Goal: Transaction & Acquisition: Purchase product/service

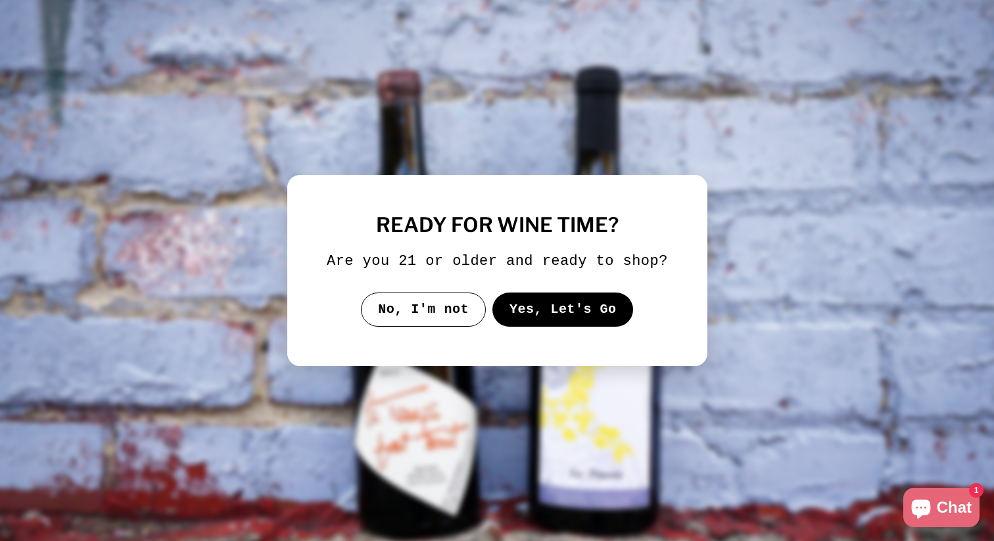
click at [566, 325] on button "Yes, Let's Go" at bounding box center [562, 309] width 141 height 34
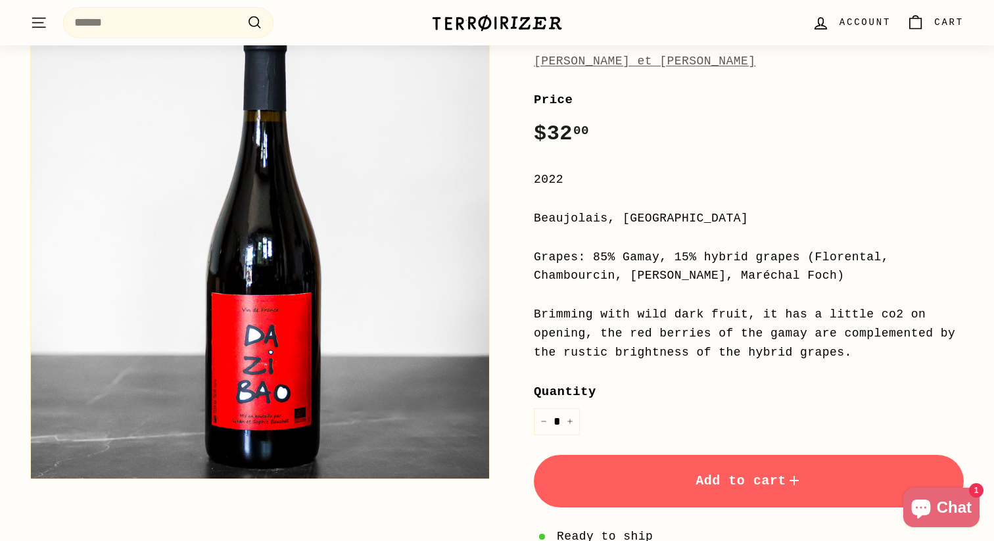
scroll to position [151, 0]
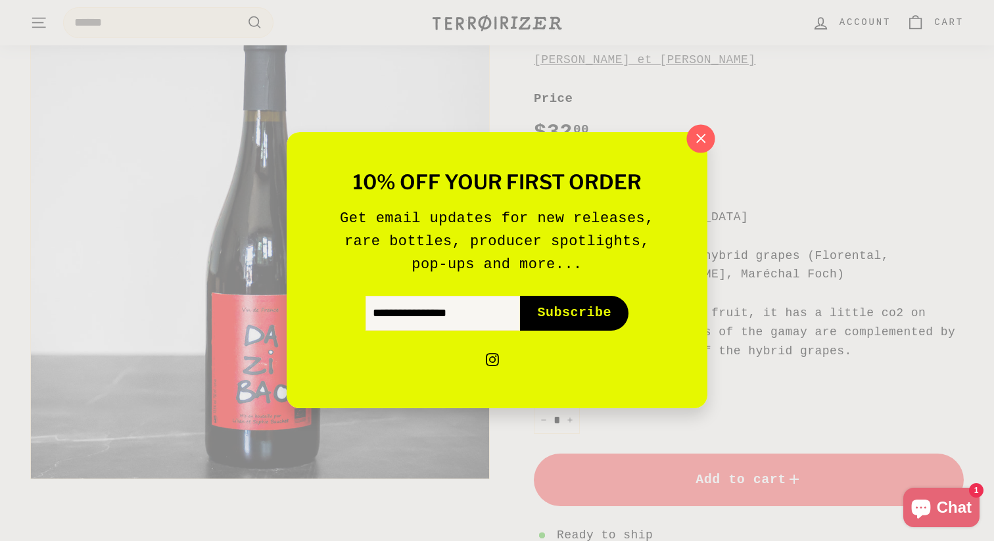
click at [704, 138] on icon "button" at bounding box center [701, 139] width 20 height 20
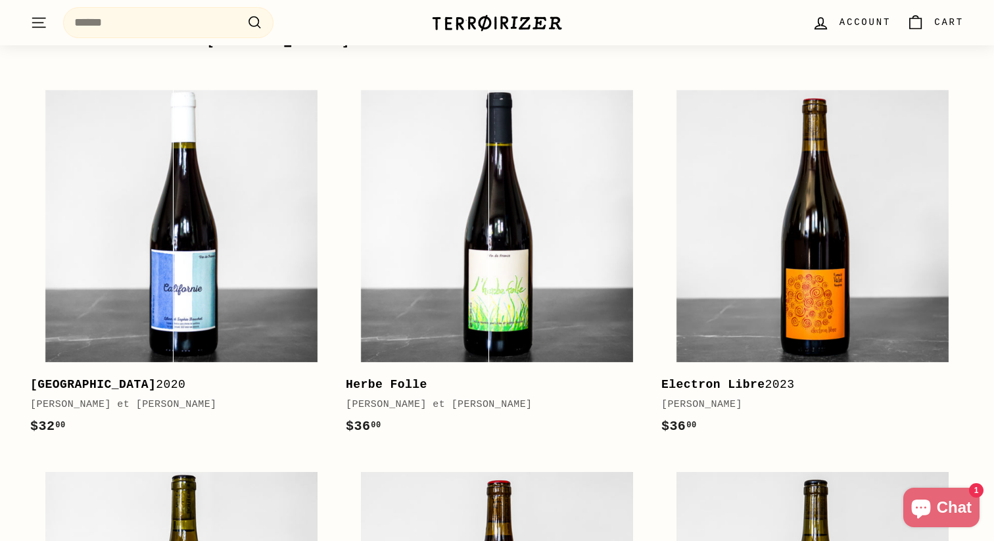
scroll to position [1596, 0]
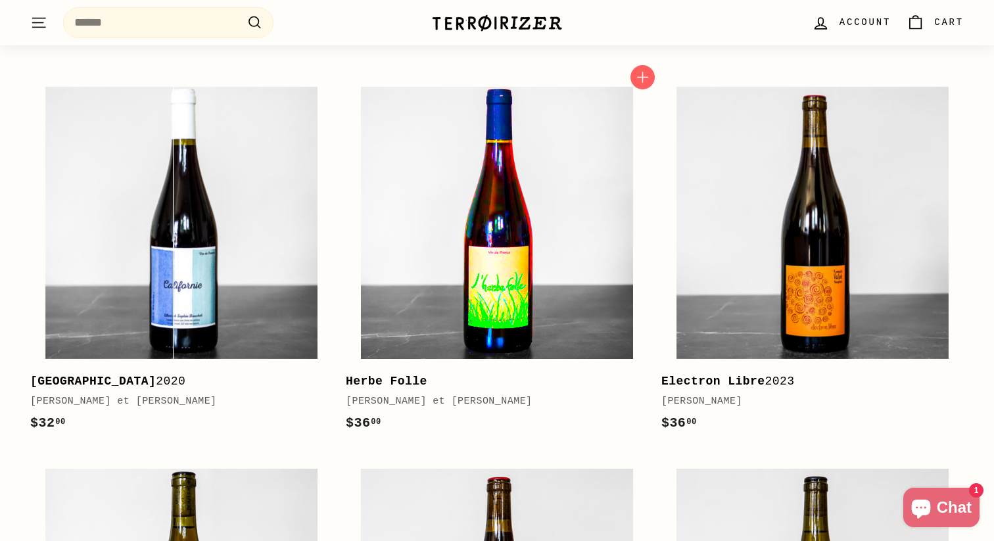
click at [436, 263] on img at bounding box center [497, 223] width 272 height 272
